Goal: Task Accomplishment & Management: Complete application form

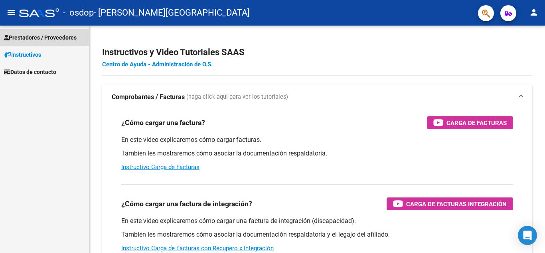
click at [21, 35] on span "Prestadores / Proveedores" at bounding box center [40, 37] width 73 height 9
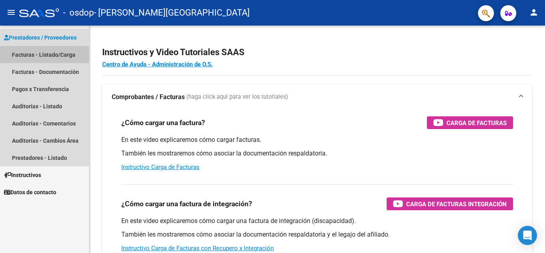
click at [26, 49] on link "Facturas - Listado/Carga" at bounding box center [44, 54] width 89 height 17
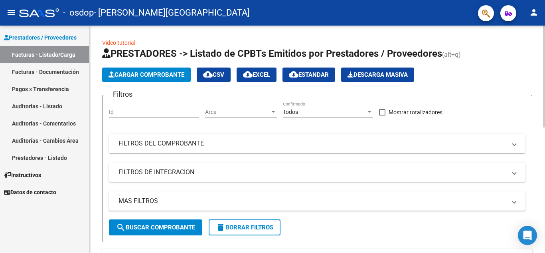
click at [350, 9] on div "menu - osdop - [PERSON_NAME][GEOGRAPHIC_DATA] person Prestadores / Proveedores …" at bounding box center [272, 126] width 545 height 253
click at [146, 69] on button "Cargar Comprobante" at bounding box center [146, 74] width 89 height 14
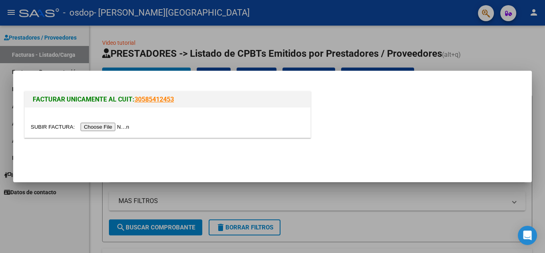
click at [117, 123] on input "file" at bounding box center [81, 127] width 101 height 8
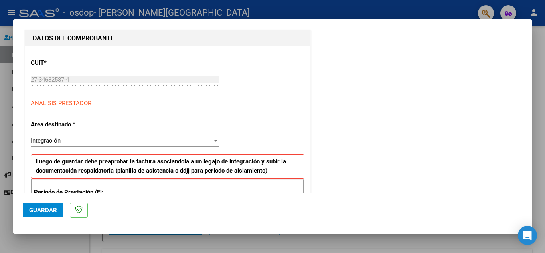
scroll to position [103, 0]
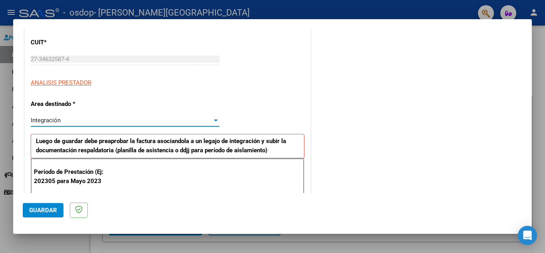
click at [204, 123] on div "Integración" at bounding box center [122, 120] width 182 height 7
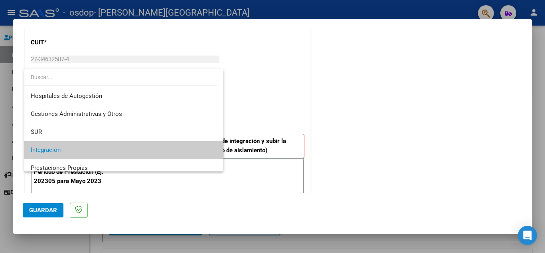
scroll to position [30, 0]
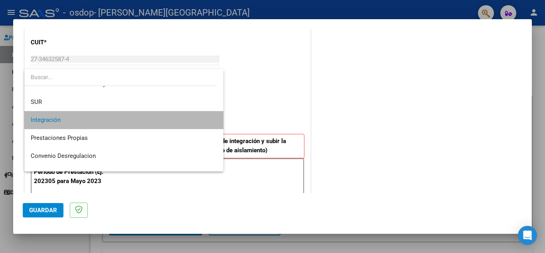
click at [194, 126] on span "Integración" at bounding box center [124, 120] width 186 height 18
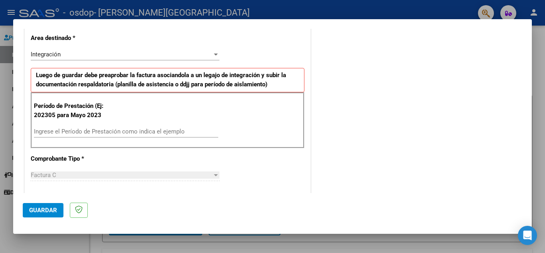
scroll to position [178, 0]
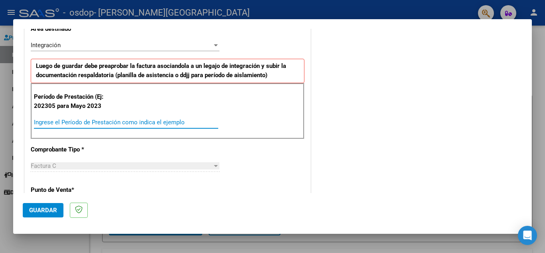
click at [168, 121] on input "Ingrese el Período de Prestación como indica el ejemplo" at bounding box center [126, 122] width 184 height 7
type input "202507"
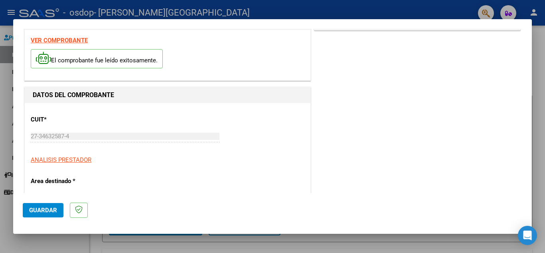
scroll to position [0, 0]
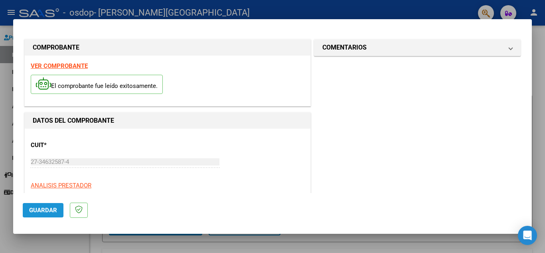
click at [44, 207] on span "Guardar" at bounding box center [43, 209] width 28 height 7
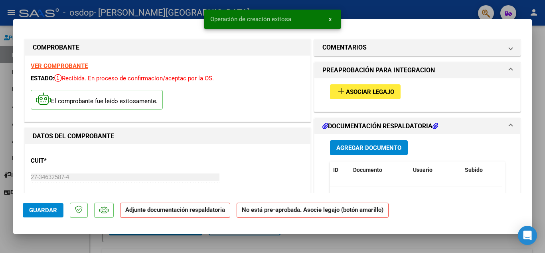
click at [353, 89] on span "Asociar Legajo" at bounding box center [370, 91] width 48 height 7
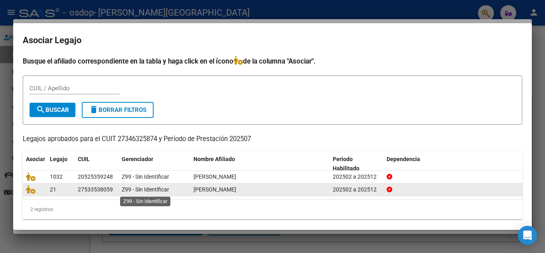
click at [146, 188] on span "Z99 - Sin Identificar" at bounding box center [145, 189] width 47 height 6
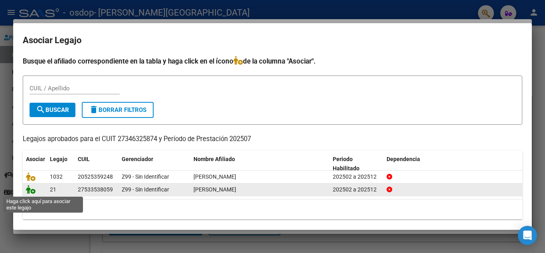
click at [31, 192] on icon at bounding box center [31, 189] width 10 height 9
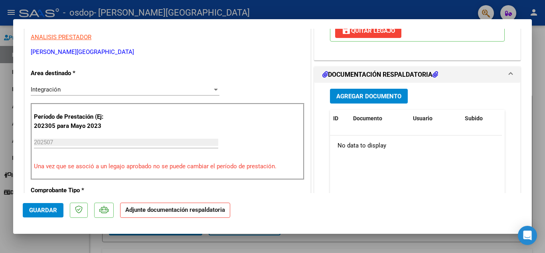
scroll to position [168, 0]
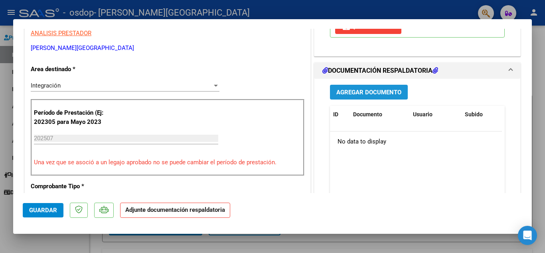
click at [368, 93] on span "Agregar Documento" at bounding box center [368, 92] width 65 height 7
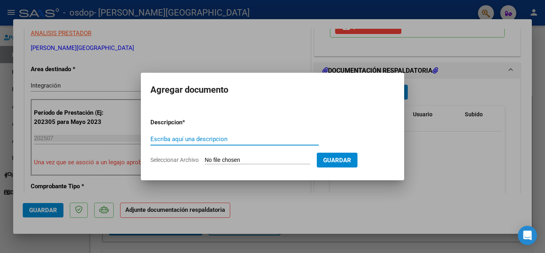
click at [253, 140] on input "Escriba aquí una descripcion" at bounding box center [234, 138] width 168 height 7
type input "Planilla de asistencia"
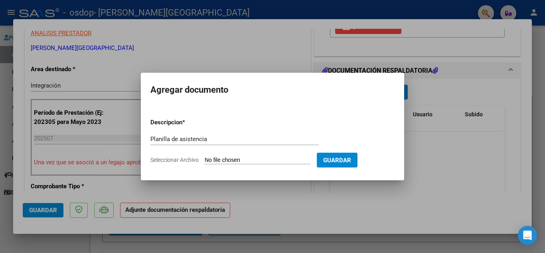
click at [266, 162] on form "Descripcion * Planilla de asistencia Escriba aquí una descripcion Seleccionar A…" at bounding box center [272, 141] width 244 height 58
click at [266, 162] on input "Seleccionar Archivo" at bounding box center [258, 160] width 106 height 8
type input "C:\fakepath\Asistencia [DATE].pdf"
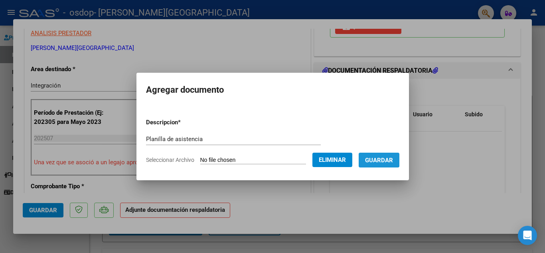
click at [386, 159] on span "Guardar" at bounding box center [379, 159] width 28 height 7
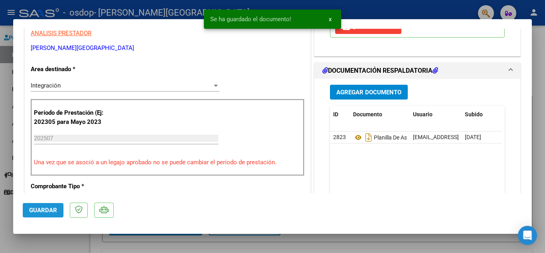
click at [47, 212] on span "Guardar" at bounding box center [43, 209] width 28 height 7
click at [545, 74] on div at bounding box center [272, 126] width 545 height 253
type input "$ 0,00"
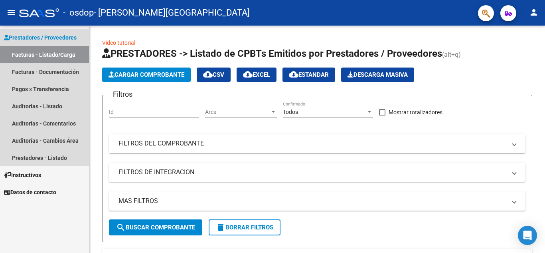
click at [53, 55] on link "Facturas - Listado/Carga" at bounding box center [44, 54] width 89 height 17
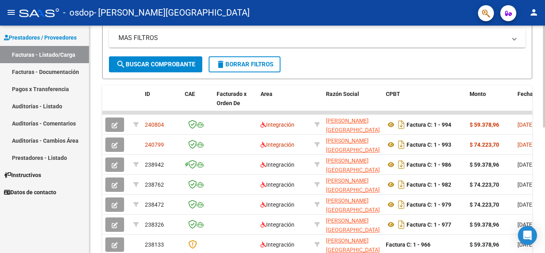
scroll to position [164, 0]
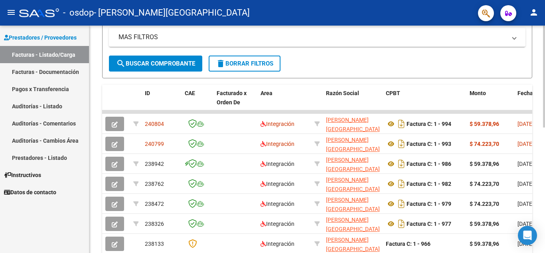
click at [544, 171] on div at bounding box center [544, 152] width 2 height 102
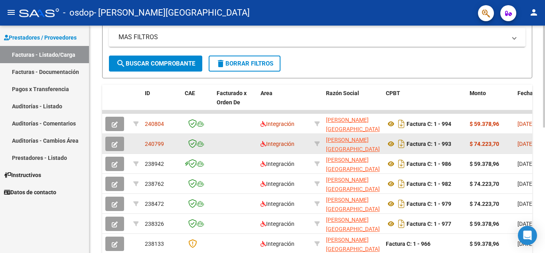
click at [465, 145] on datatable-body-cell "Factura C: 1 - 993" at bounding box center [425, 144] width 84 height 20
click at [114, 143] on icon "button" at bounding box center [115, 144] width 6 height 6
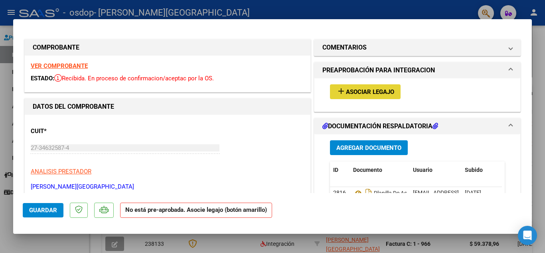
click at [386, 93] on span "Asociar Legajo" at bounding box center [370, 91] width 48 height 7
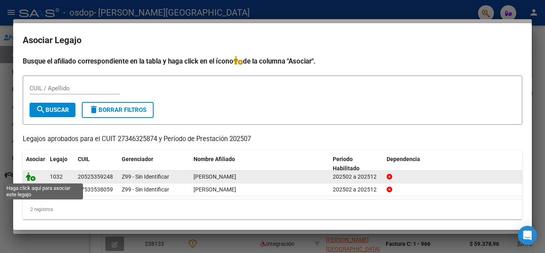
click at [29, 174] on icon at bounding box center [31, 176] width 10 height 9
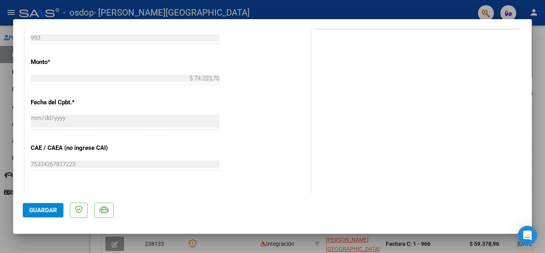
scroll to position [391, 0]
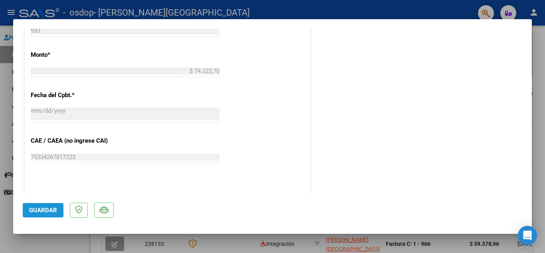
click at [42, 209] on span "Guardar" at bounding box center [43, 209] width 28 height 7
